Goal: Task Accomplishment & Management: Use online tool/utility

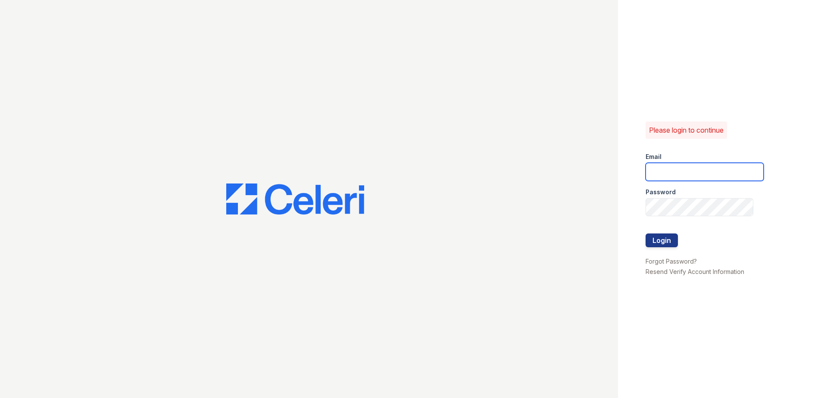
click at [668, 165] on input "email" at bounding box center [705, 172] width 118 height 18
type input "arriveodentonsouth@trinity-pm.com"
click at [662, 165] on input "email" at bounding box center [705, 172] width 118 height 18
type input "arriveodentonsouth@trinity-pm.com"
click at [667, 238] on button "Login" at bounding box center [662, 241] width 32 height 14
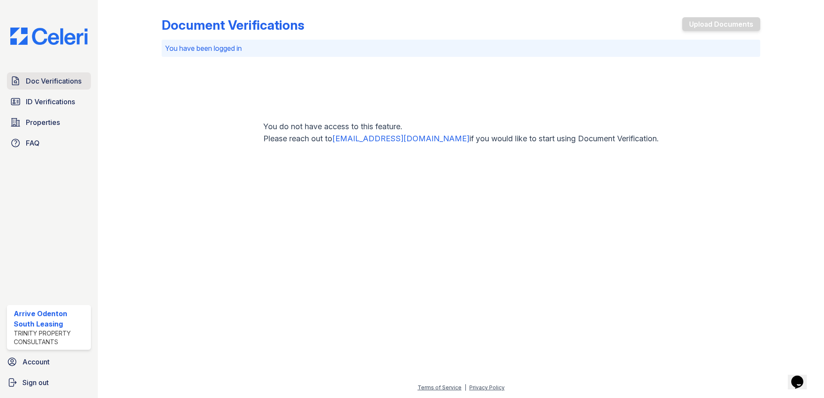
click at [57, 81] on span "Doc Verifications" at bounding box center [54, 81] width 56 height 10
